Goal: Navigation & Orientation: Find specific page/section

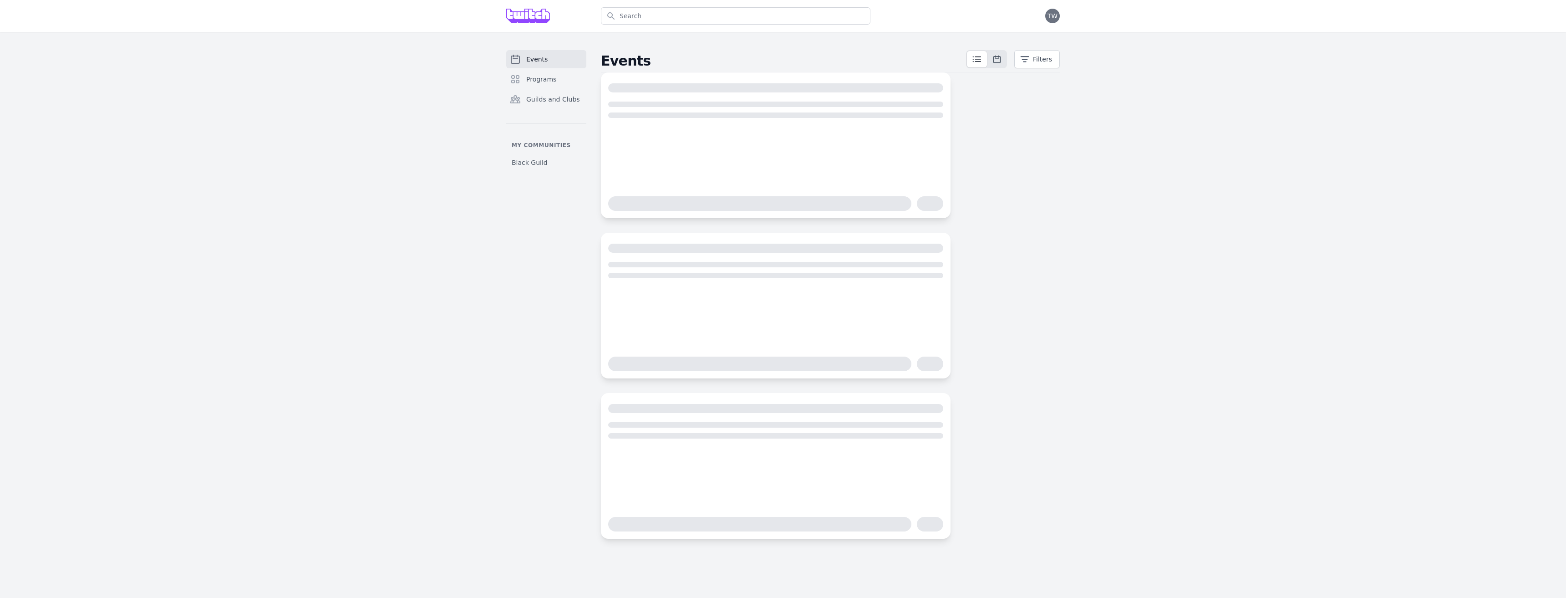
click at [357, 121] on div "Events Programs Guilds and Clubs My communities Black Guild Events Filters" at bounding box center [783, 294] width 1566 height 525
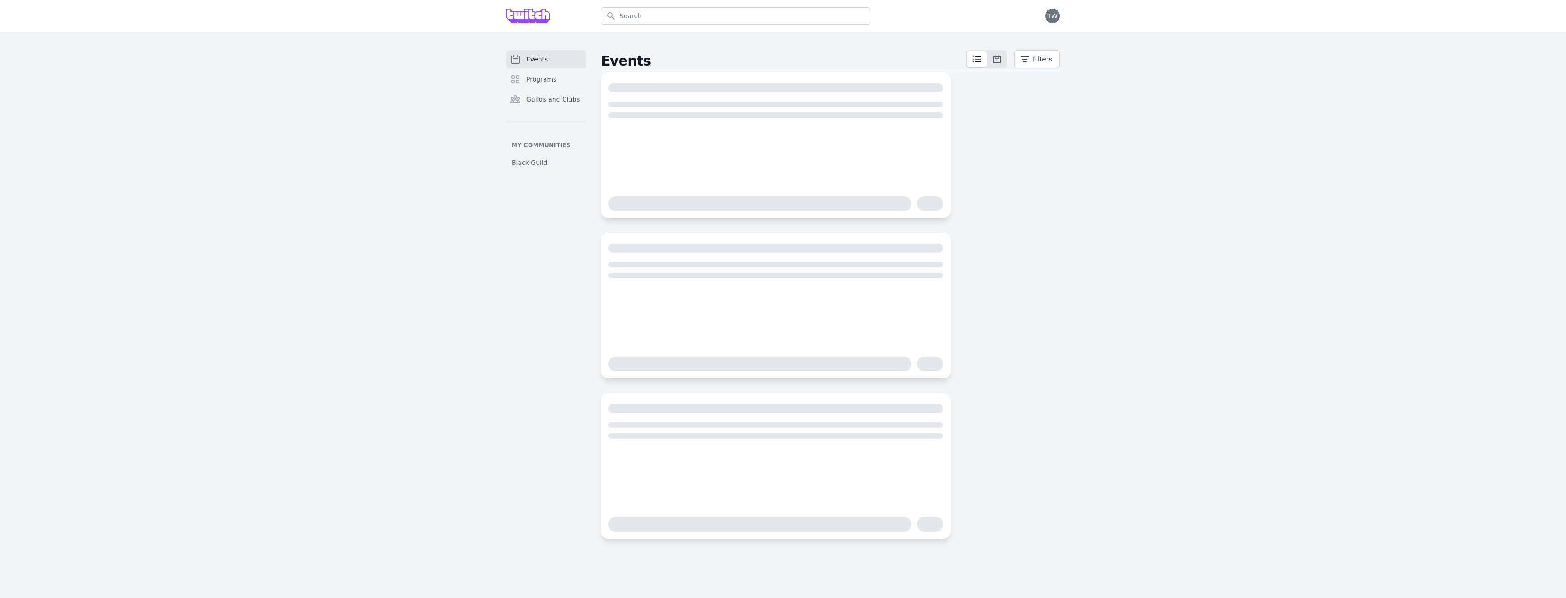
click at [1399, 251] on div "Events Programs Guilds and Clubs My communities Black Guild Events Filters" at bounding box center [783, 294] width 1566 height 525
click at [1358, 120] on div "Events Programs Guilds and Clubs My communities Black Guild Events Filters" at bounding box center [783, 294] width 1566 height 525
click at [1047, 14] on span "TW" at bounding box center [1052, 16] width 15 height 15
